Goal: Check status

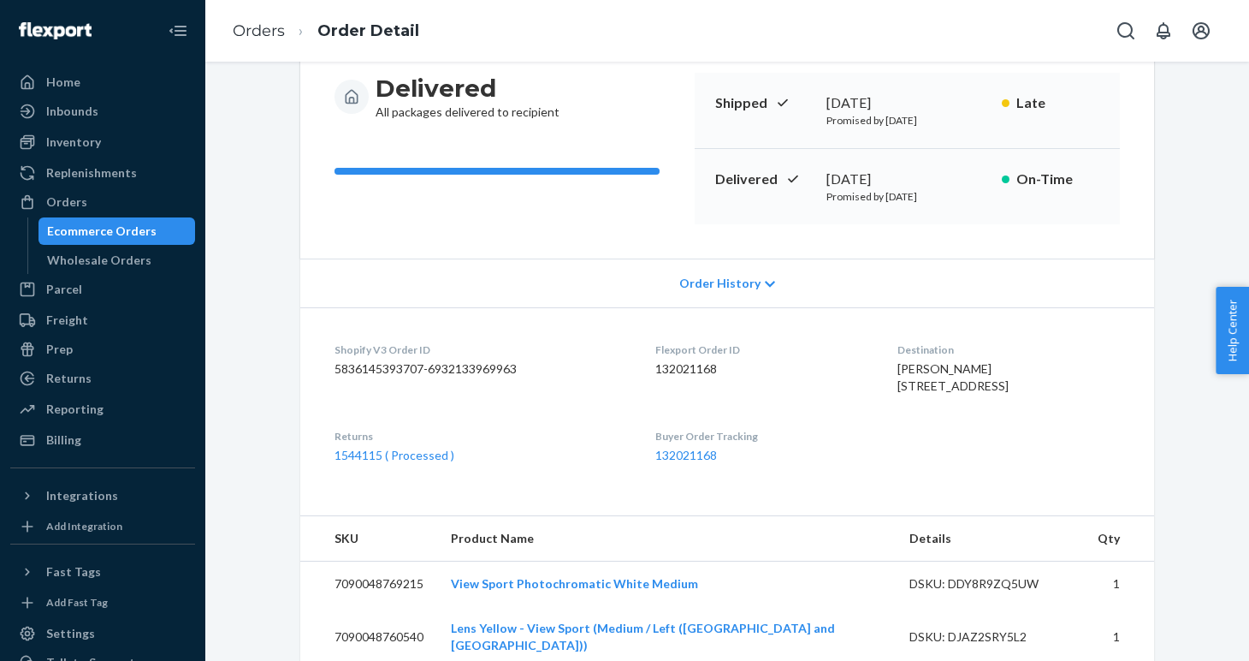
scroll to position [178, 0]
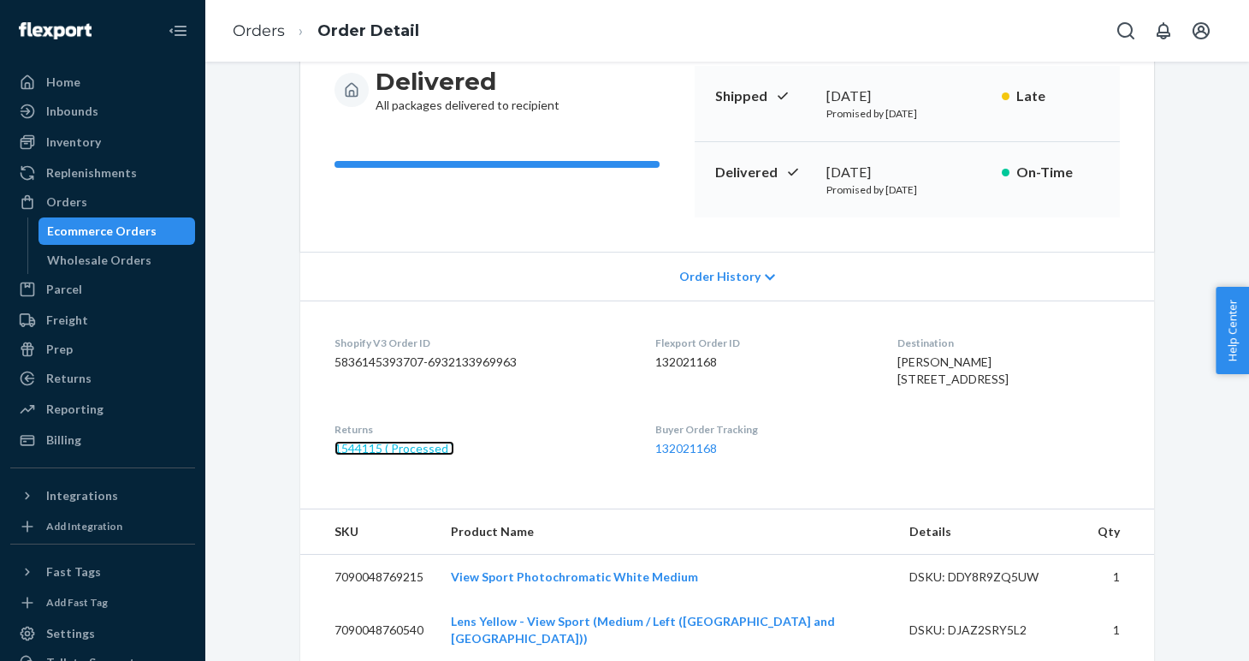
click at [424, 455] on link "1544115 ( Processed )" at bounding box center [395, 448] width 120 height 15
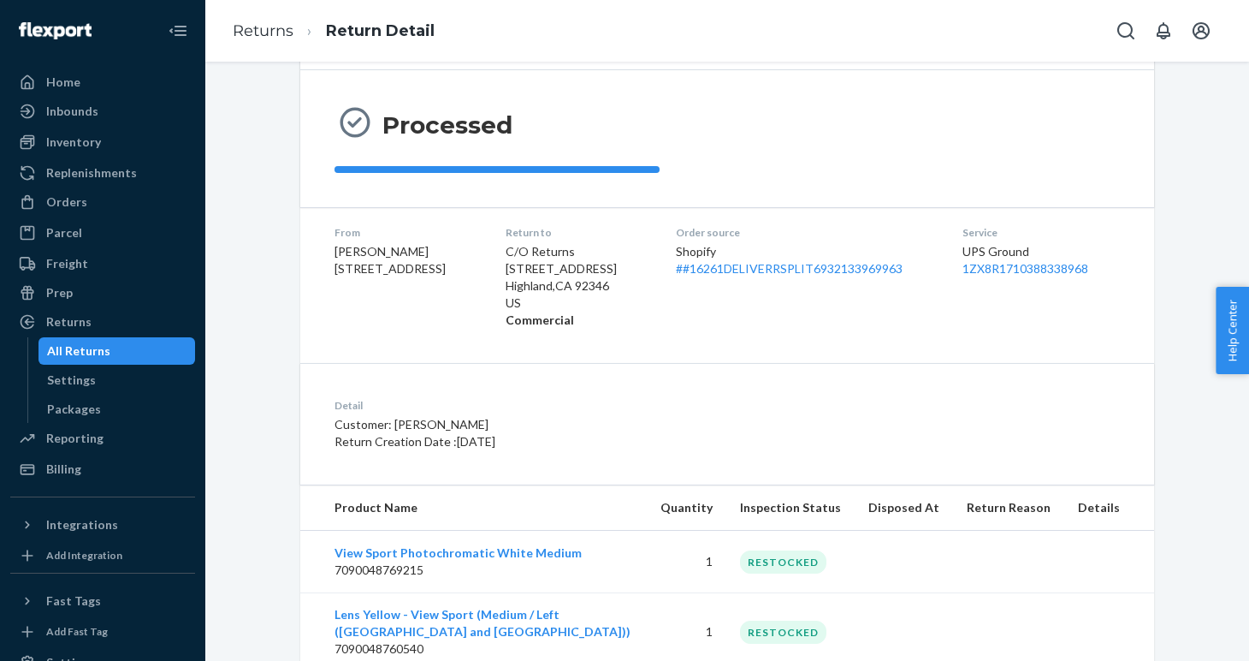
scroll to position [175, 0]
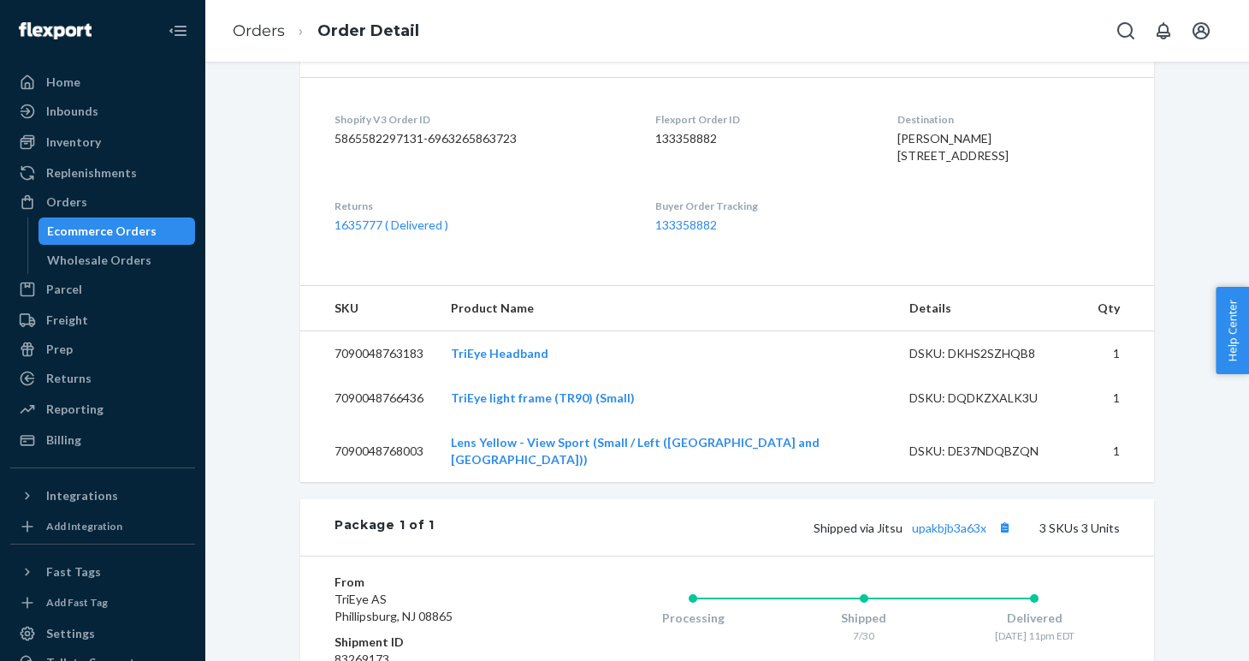
scroll to position [409, 0]
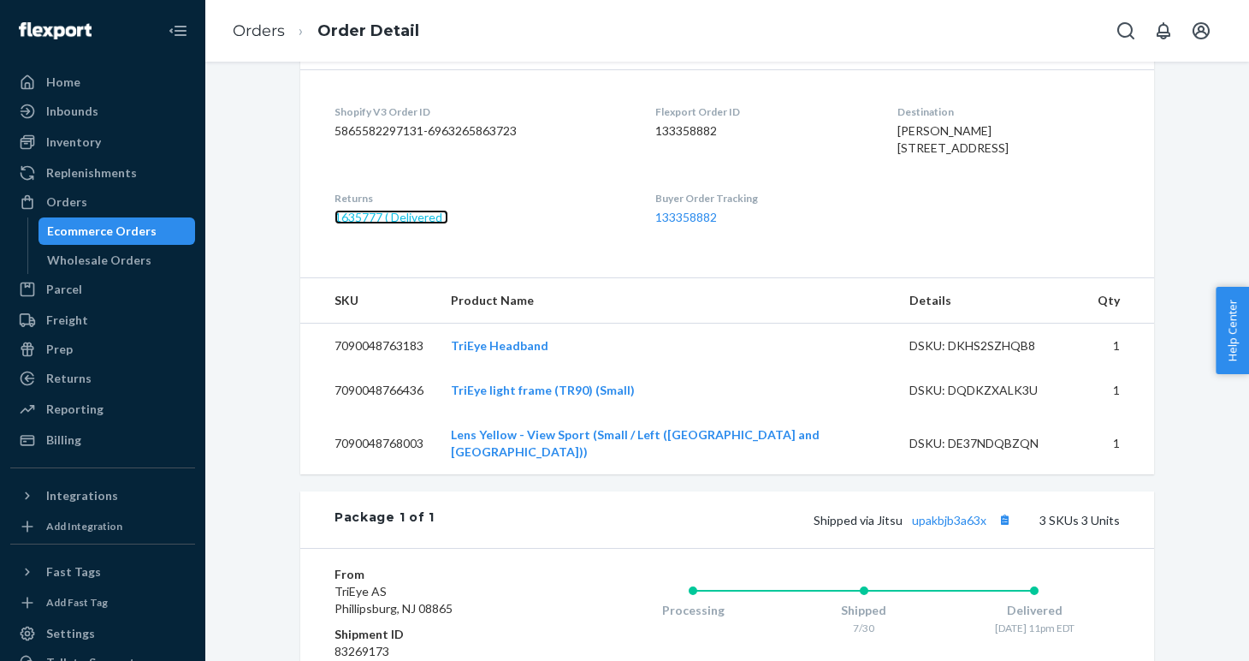
click at [386, 224] on link "1635777 ( Delivered )" at bounding box center [392, 217] width 114 height 15
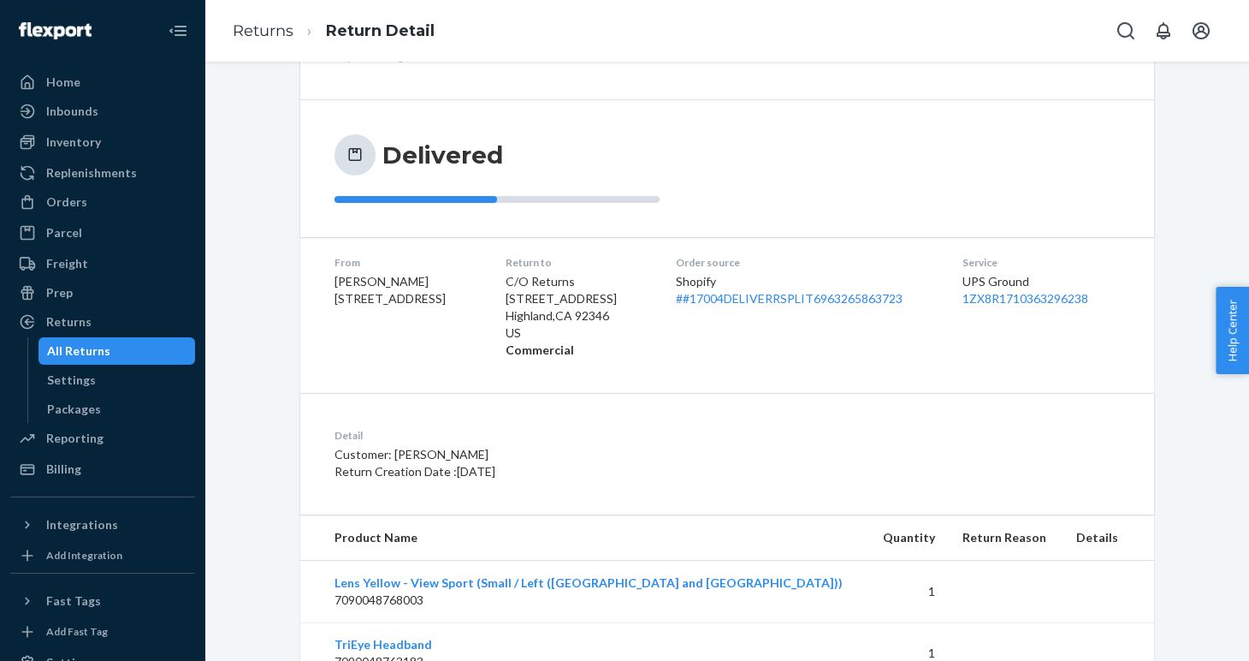
scroll to position [109, 0]
